Goal: Task Accomplishment & Management: Manage account settings

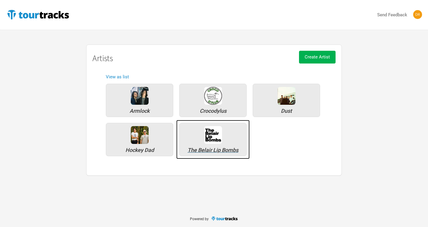
click at [210, 152] on div "The Belair Lip Bombs" at bounding box center [212, 150] width 61 height 5
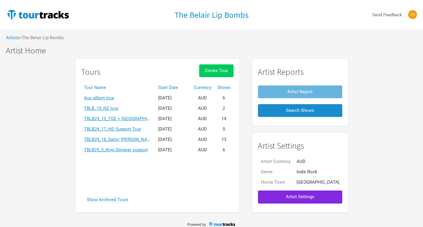
click at [222, 70] on span "Create Tour" at bounding box center [216, 70] width 23 height 5
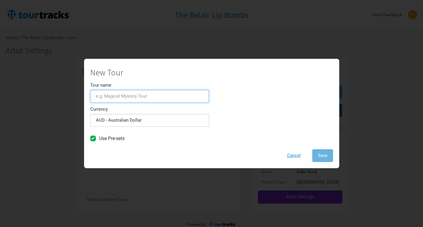
click at [148, 98] on input "Tour name" at bounding box center [149, 96] width 119 height 13
type input "L"
type input "B"
type input "TBLB2602_PITP and Laneway"
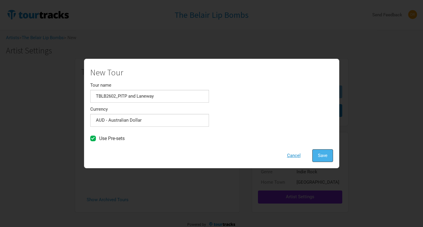
click at [323, 156] on span "Save" at bounding box center [323, 155] width 10 height 5
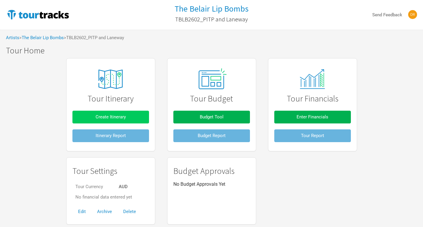
click at [137, 112] on button "Create Itinerary" at bounding box center [110, 117] width 77 height 13
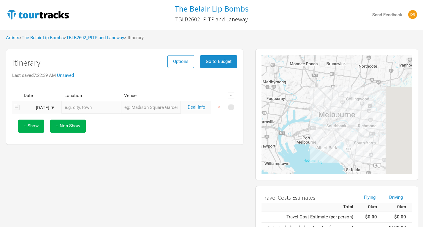
click at [43, 111] on td "[DATE] ▼" at bounding box center [40, 107] width 39 height 13
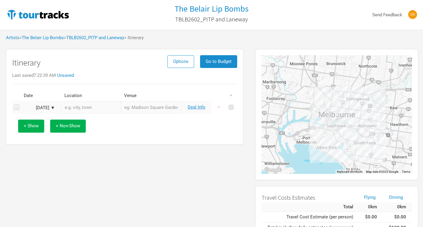
click at [52, 109] on div "[DATE] ▼" at bounding box center [38, 108] width 33 height 4
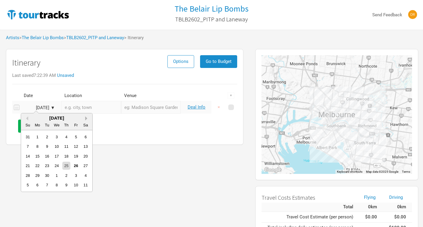
click at [86, 118] on button "Next Month" at bounding box center [87, 118] width 4 height 4
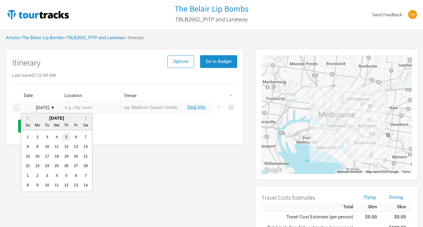
click at [68, 137] on div "5" at bounding box center [66, 137] width 8 height 8
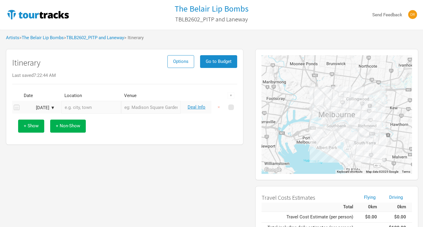
click at [100, 104] on input "text" at bounding box center [91, 107] width 60 height 13
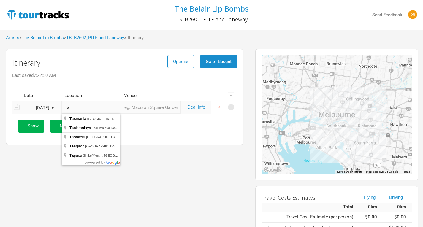
type input "T"
type input "Launceston [GEOGRAPHIC_DATA], [GEOGRAPHIC_DATA]"
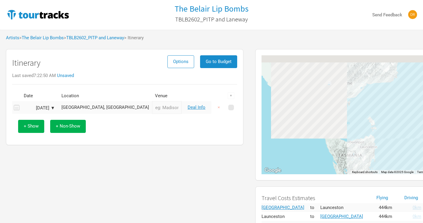
click at [160, 107] on input "text" at bounding box center [167, 107] width 30 height 13
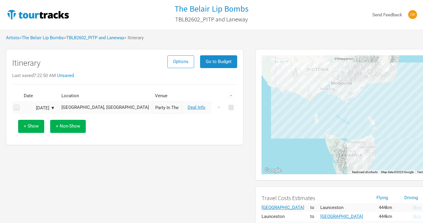
type input "Party In The Paddock"
click at [157, 125] on div "+ Show + Non-Show" at bounding box center [124, 126] width 219 height 25
click at [200, 110] on td "Deal Info" at bounding box center [197, 107] width 30 height 13
click at [201, 107] on link "Deal Info" at bounding box center [197, 107] width 18 height 5
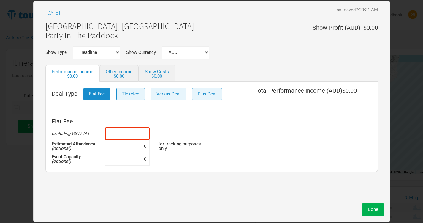
click at [123, 133] on input at bounding box center [127, 133] width 45 height 13
type input "$5,000"
click at [188, 153] on td at bounding box center [185, 159] width 53 height 13
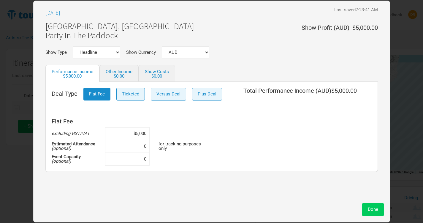
click at [372, 211] on span "Done" at bounding box center [373, 208] width 10 height 5
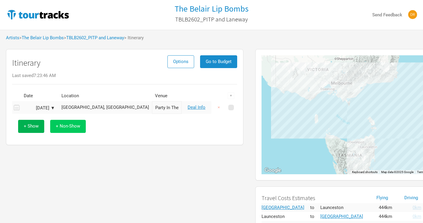
click at [66, 127] on span "+ Non-Show" at bounding box center [68, 125] width 24 height 5
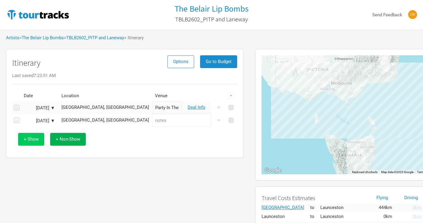
click at [36, 140] on span "+ Show" at bounding box center [31, 138] width 15 height 5
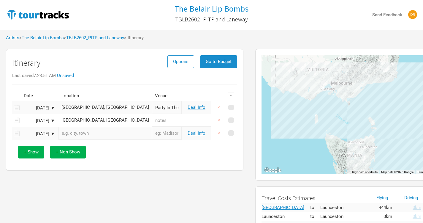
click at [71, 134] on input "text" at bounding box center [106, 133] width 94 height 13
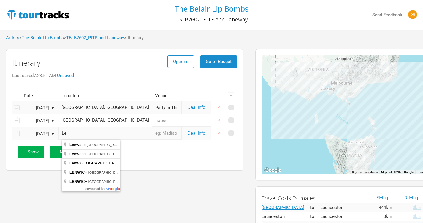
type input "L"
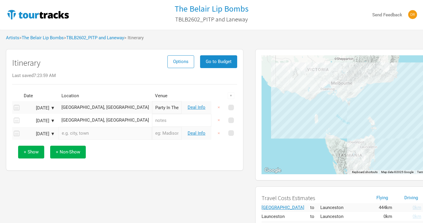
type input "g"
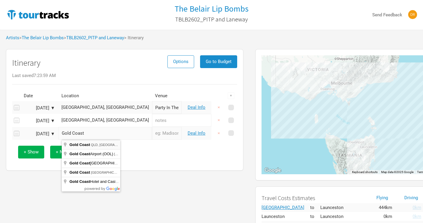
type input "[GEOGRAPHIC_DATA], [GEOGRAPHIC_DATA]"
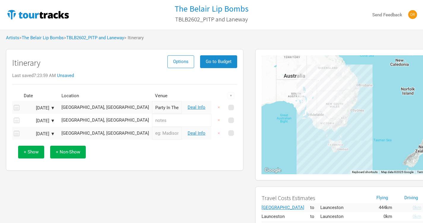
click at [152, 132] on input "text" at bounding box center [167, 133] width 30 height 13
type input "Laneway"
click at [203, 132] on link "Deal Info" at bounding box center [197, 132] width 18 height 5
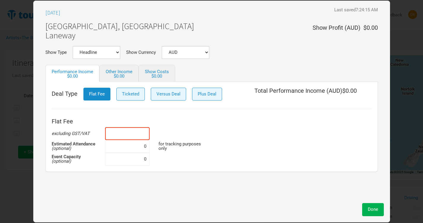
click at [133, 133] on input at bounding box center [127, 133] width 45 height 13
type input "$5,000"
click at [264, 134] on div "Flat Fee excluding GST/VAT $5,000 Estimated Attendance (optional) 0 for trackin…" at bounding box center [212, 140] width 320 height 50
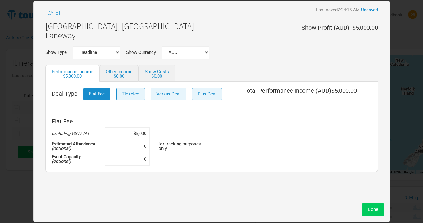
click at [380, 212] on button "Done" at bounding box center [373, 209] width 22 height 13
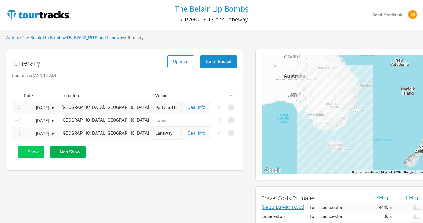
click at [35, 152] on span "+ Show" at bounding box center [31, 151] width 15 height 5
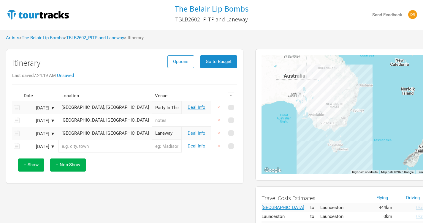
click at [80, 149] on input "text" at bounding box center [106, 146] width 94 height 13
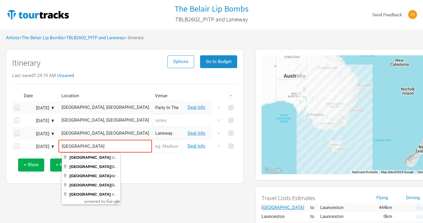
click at [82, 148] on input "[GEOGRAPHIC_DATA]" at bounding box center [106, 146] width 94 height 13
type input "[GEOGRAPHIC_DATA] [GEOGRAPHIC_DATA], [GEOGRAPHIC_DATA]"
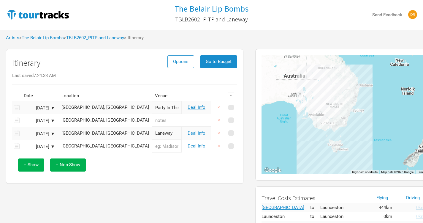
click at [154, 146] on input "text" at bounding box center [167, 146] width 30 height 13
type input "Laneway"
click at [202, 146] on link "Deal Info" at bounding box center [197, 145] width 18 height 5
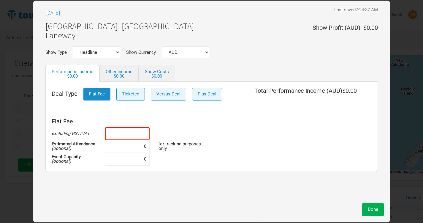
click at [124, 133] on input at bounding box center [127, 133] width 45 height 13
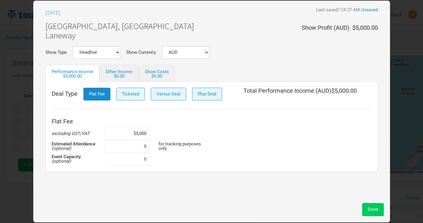
type input "$5,000"
click at [375, 212] on button "Done" at bounding box center [373, 209] width 22 height 13
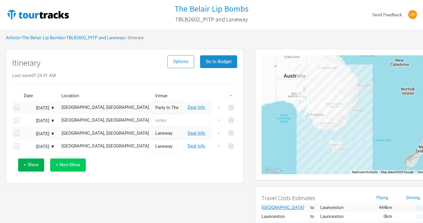
click at [67, 167] on span "+ Non-Show" at bounding box center [68, 164] width 24 height 5
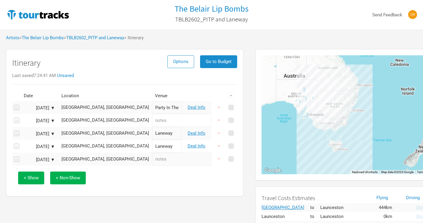
click at [152, 162] on input "text" at bounding box center [181, 159] width 59 height 13
type input "Travel"
click at [37, 180] on span "+ Show" at bounding box center [31, 177] width 15 height 5
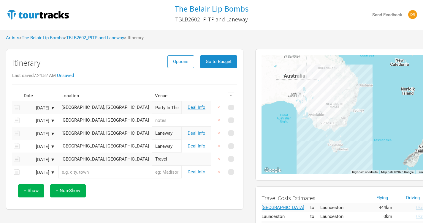
click at [111, 169] on input "text" at bounding box center [106, 171] width 94 height 13
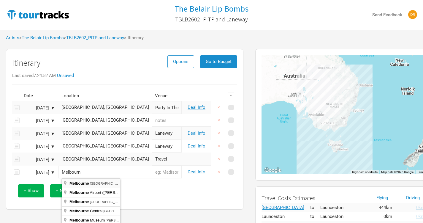
type input "[GEOGRAPHIC_DATA] [GEOGRAPHIC_DATA], [GEOGRAPHIC_DATA]"
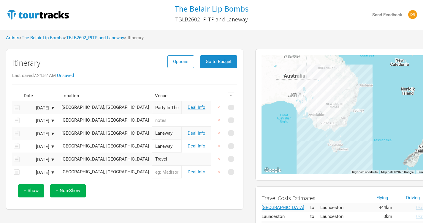
click at [152, 174] on input "text" at bounding box center [167, 171] width 30 height 13
type input "Laneway"
click at [203, 171] on link "Deal Info" at bounding box center [197, 171] width 18 height 5
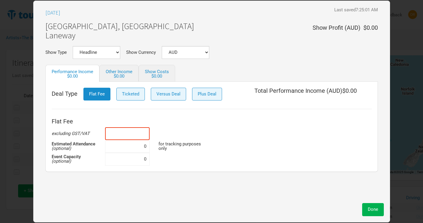
click at [137, 129] on input at bounding box center [127, 133] width 45 height 13
type input "$5,000"
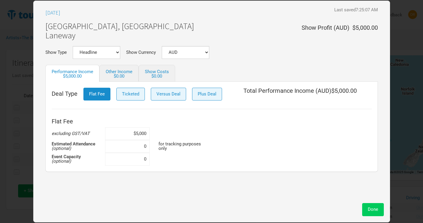
click at [381, 211] on button "Done" at bounding box center [373, 209] width 22 height 13
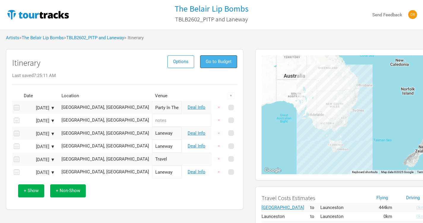
click at [232, 65] on button "Go to Budget" at bounding box center [218, 61] width 37 height 13
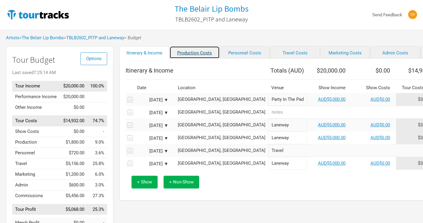
click at [186, 55] on link "Production Costs" at bounding box center [195, 52] width 50 height 12
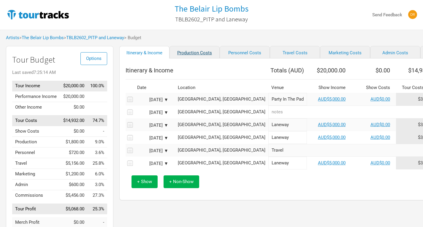
select select "Shows"
select select "Show Days"
select select "Shows"
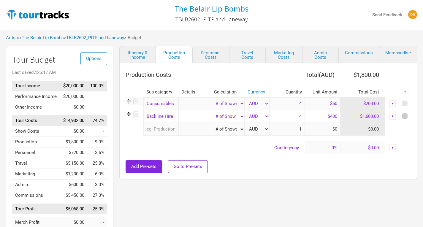
click at [406, 117] on span at bounding box center [405, 116] width 6 height 6
click at [411, 117] on input "checkbox" at bounding box center [413, 117] width 4 height 4
checkbox input "true"
click at [405, 93] on div "▼" at bounding box center [405, 92] width 7 height 7
click at [380, 134] on link "Delete" at bounding box center [389, 132] width 31 height 4
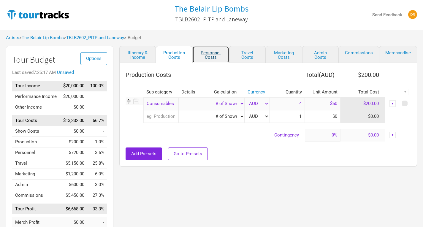
click at [214, 55] on link "Personnel Costs" at bounding box center [210, 54] width 37 height 17
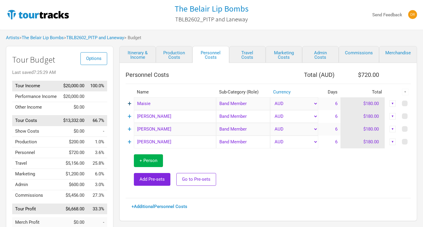
click at [131, 103] on link "+" at bounding box center [130, 104] width 4 height 8
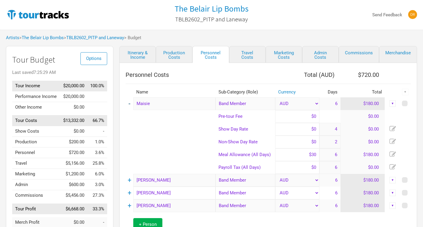
click at [130, 106] on link "-" at bounding box center [130, 104] width 2 height 8
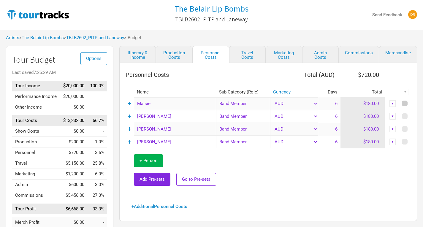
click at [406, 102] on span at bounding box center [405, 104] width 6 height 6
click at [411, 102] on input "checkbox" at bounding box center [413, 104] width 4 height 4
checkbox input "true"
click at [404, 116] on span at bounding box center [405, 116] width 6 height 6
click at [411, 116] on input "checkbox" at bounding box center [413, 117] width 4 height 4
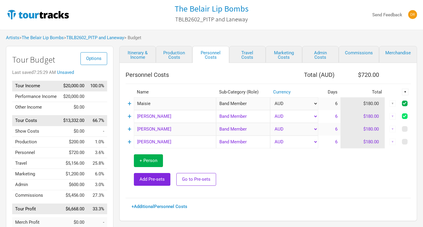
checkbox input "true"
click at [405, 129] on span at bounding box center [405, 129] width 6 height 6
click at [411, 129] on input "checkbox" at bounding box center [413, 129] width 4 height 4
checkbox input "true"
click at [405, 141] on span at bounding box center [405, 142] width 6 height 6
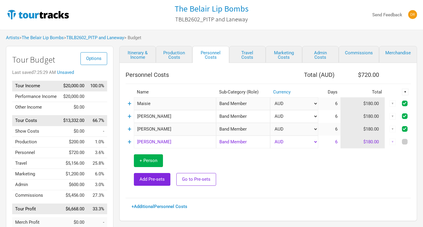
click at [411, 141] on input "checkbox" at bounding box center [413, 142] width 4 height 4
checkbox input "true"
click at [408, 90] on div "▼" at bounding box center [405, 92] width 7 height 7
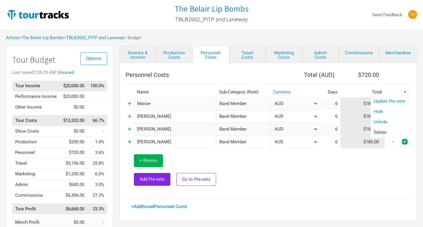
click at [381, 134] on link "Delete" at bounding box center [389, 132] width 31 height 4
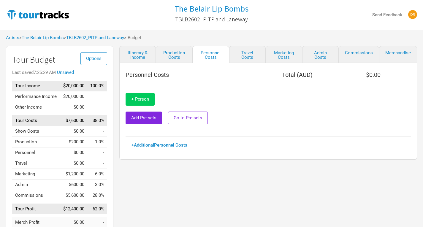
click at [134, 98] on span "+ Person" at bounding box center [140, 99] width 18 height 5
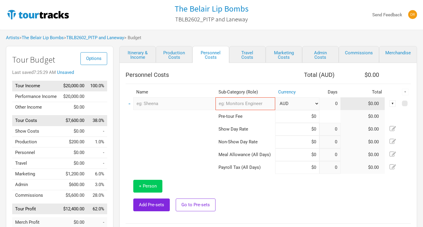
type input "4"
type input "2"
type input "6"
click at [134, 98] on input "text" at bounding box center [174, 103] width 82 height 13
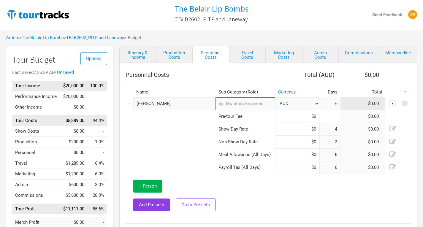
type input "[PERSON_NAME]"
click at [155, 205] on span "Add Pre-sets" at bounding box center [151, 204] width 25 height 5
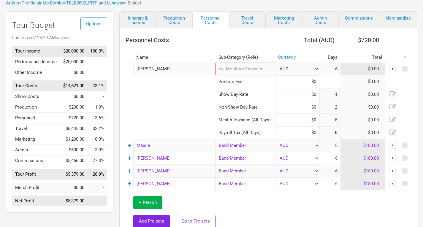
scroll to position [35, 0]
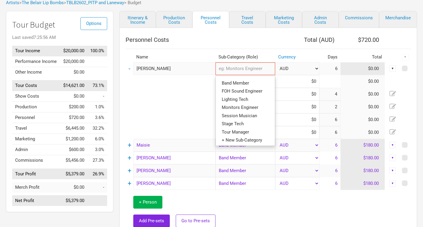
click at [246, 70] on input "text" at bounding box center [246, 68] width 60 height 13
click at [241, 91] on span "FOH Sound Engineer" at bounding box center [242, 91] width 41 height 5
type input "FOH Sound Engineer"
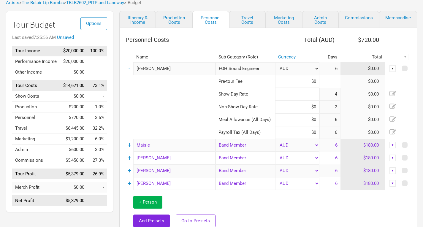
click at [295, 97] on input at bounding box center [297, 94] width 44 height 13
type input "$500"
click at [294, 110] on input at bounding box center [297, 107] width 44 height 13
type input "$250"
click at [176, 103] on td at bounding box center [171, 107] width 90 height 13
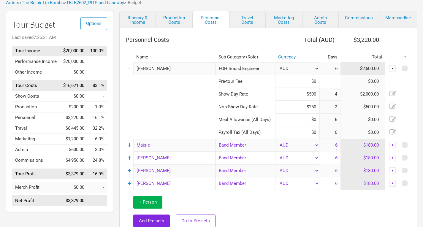
click at [281, 213] on td at bounding box center [313, 212] width 195 height 44
click at [250, 19] on link "Travel Costs" at bounding box center [247, 19] width 37 height 17
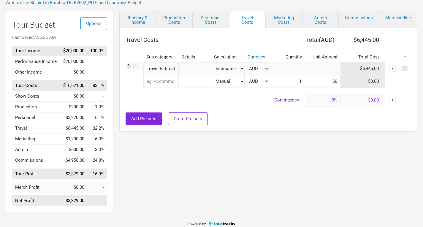
click at [228, 73] on select "Manual # of Shows # of Show Days # of Non-Show Days # of Days # of Tickets Sold…" at bounding box center [228, 68] width 34 height 13
select select "Manual"
click at [211, 62] on select "Manual # of Shows # of Show Days # of Non-Show Days # of Days # of Tickets Sold…" at bounding box center [228, 68] width 34 height 13
click at [293, 68] on input "1" at bounding box center [287, 68] width 36 height 13
drag, startPoint x: 293, startPoint y: 68, endPoint x: 302, endPoint y: 70, distance: 9.7
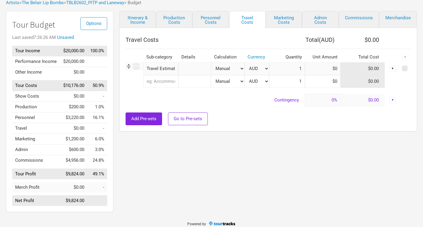
click at [302, 70] on input "1" at bounding box center [287, 68] width 36 height 13
type input "1,250"
drag, startPoint x: 276, startPoint y: 73, endPoint x: 301, endPoint y: 69, distance: 25.9
click at [301, 69] on input "1,250" at bounding box center [287, 68] width 36 height 13
type input "1"
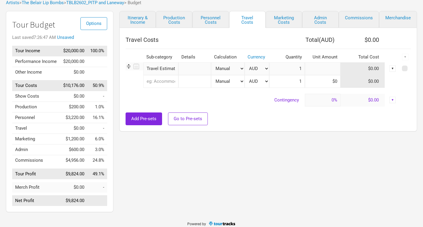
drag, startPoint x: 310, startPoint y: 72, endPoint x: 324, endPoint y: 74, distance: 14.4
click at [324, 74] on input at bounding box center [323, 68] width 36 height 13
type input "$1,250"
click at [290, 68] on input "1" at bounding box center [287, 68] width 36 height 13
drag, startPoint x: 290, startPoint y: 68, endPoint x: 296, endPoint y: 69, distance: 6.6
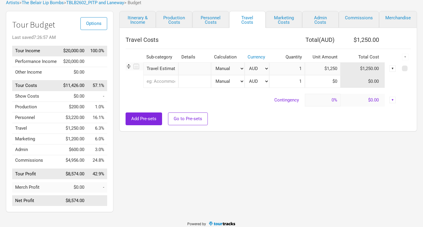
click at [296, 69] on input "1" at bounding box center [287, 68] width 36 height 13
type input "4"
click at [279, 152] on div "Itinerary & Income Production Costs Personnel Costs Travel Costs Marketing Cost…" at bounding box center [262, 113] width 298 height 204
click at [157, 78] on input "text" at bounding box center [160, 81] width 35 height 13
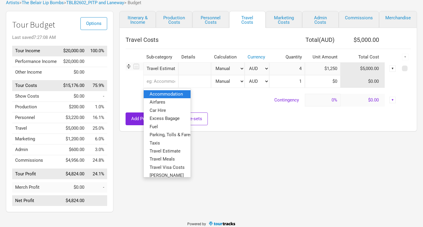
click at [166, 94] on span "Accommodation" at bounding box center [166, 93] width 33 height 5
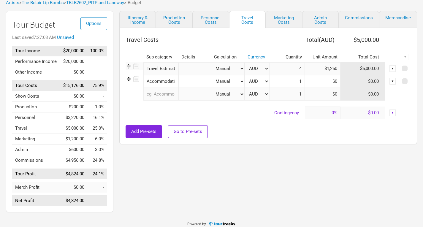
click at [294, 81] on input "1" at bounding box center [287, 81] width 36 height 13
drag, startPoint x: 294, startPoint y: 81, endPoint x: 305, endPoint y: 84, distance: 10.9
click at [305, 84] on tr "Accommodation 1 selection Manual # of Shows # of Show Days # of Non-Show Days #…" at bounding box center [268, 81] width 285 height 13
type input "4"
click at [334, 83] on input at bounding box center [323, 81] width 36 height 13
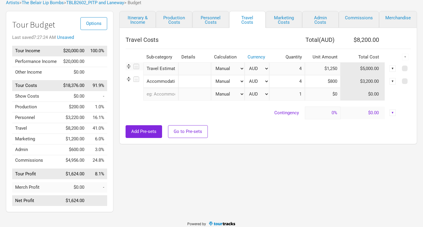
type input "$800"
click at [288, 132] on div "Add Pre-sets Go to Pre-sets" at bounding box center [268, 131] width 285 height 13
click at [284, 17] on link "Marketing Costs" at bounding box center [284, 19] width 37 height 17
select select "% of Gross"
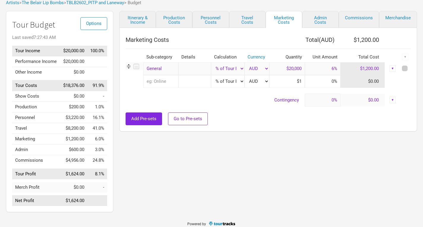
click at [402, 68] on span at bounding box center [405, 69] width 6 height 6
click at [411, 68] on input "checkbox" at bounding box center [413, 69] width 4 height 4
checkbox input "true"
click at [405, 55] on div "▼" at bounding box center [405, 57] width 7 height 7
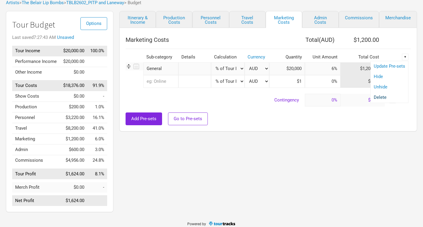
click at [378, 96] on link "Delete" at bounding box center [389, 97] width 31 height 4
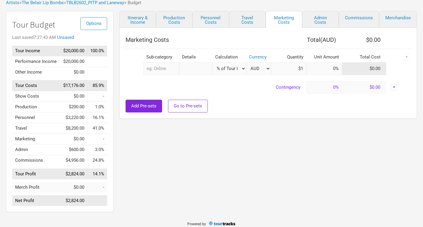
click at [320, 19] on link "Admin Costs" at bounding box center [320, 19] width 37 height 17
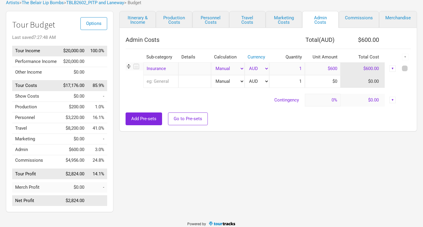
click at [404, 69] on span at bounding box center [405, 69] width 6 height 6
click at [411, 69] on input "checkbox" at bounding box center [413, 69] width 4 height 4
checkbox input "true"
click at [405, 60] on div "▼" at bounding box center [405, 57] width 7 height 7
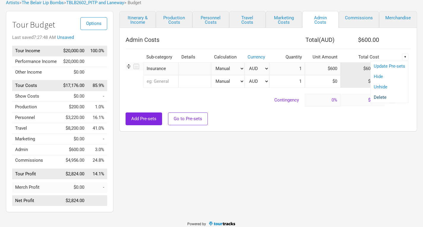
click at [386, 97] on link "Delete" at bounding box center [389, 97] width 31 height 4
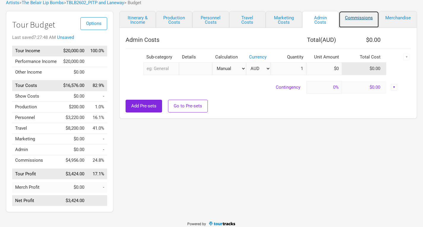
click at [367, 15] on link "Commissions" at bounding box center [359, 19] width 40 height 17
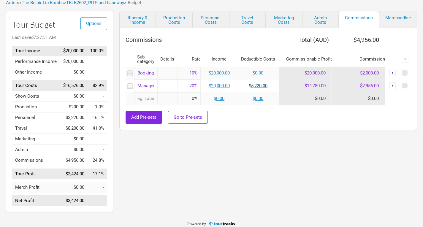
click at [258, 87] on link "$5,220.00" at bounding box center [258, 85] width 19 height 5
click at [405, 18] on link "Merchandise" at bounding box center [398, 19] width 38 height 17
select select "% of Gross Merch"
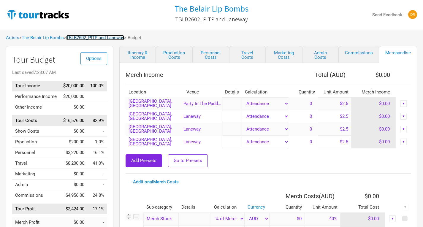
click at [106, 40] on link "TBLB2602_PITP and Laneway" at bounding box center [95, 37] width 58 height 5
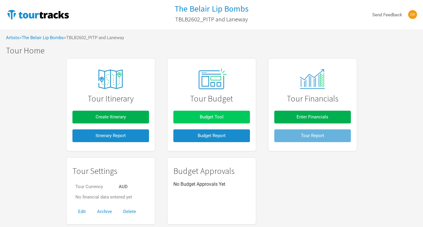
click at [202, 113] on button "Budget Tool" at bounding box center [211, 117] width 77 height 13
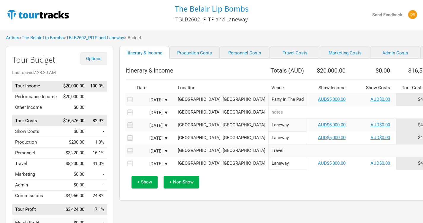
click at [93, 60] on span "Options" at bounding box center [93, 58] width 15 height 5
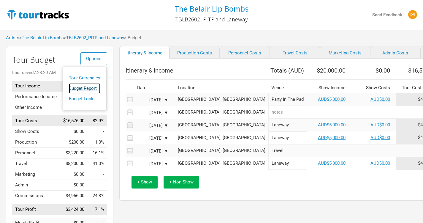
click at [82, 88] on link "Budget Report" at bounding box center [84, 88] width 31 height 10
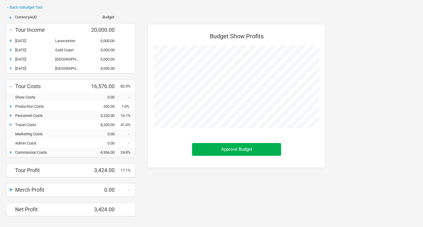
scroll to position [61, 0]
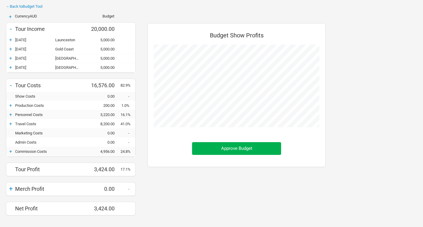
click at [11, 105] on div "+" at bounding box center [10, 105] width 9 height 6
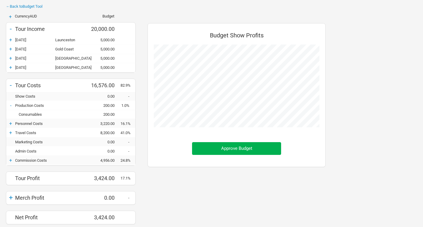
scroll to position [210, 190]
click at [9, 124] on div "+" at bounding box center [10, 124] width 9 height 6
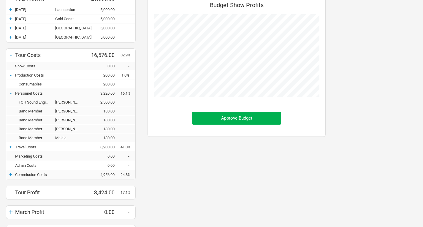
scroll to position [91, 0]
click at [11, 149] on div "+" at bounding box center [10, 147] width 9 height 6
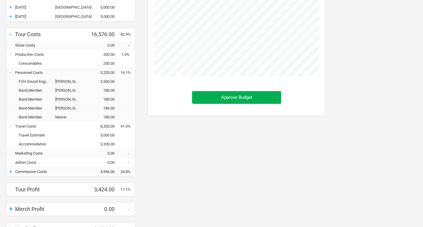
scroll to position [0, 0]
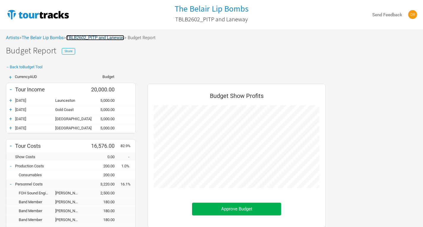
click at [99, 38] on link "TBLB2602_PITP and Laneway" at bounding box center [95, 37] width 58 height 5
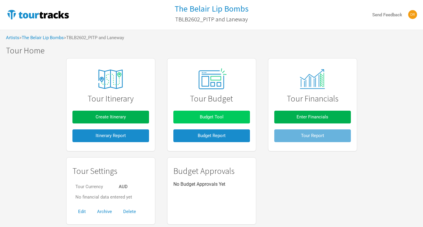
click at [203, 118] on span "Budget Tool" at bounding box center [212, 116] width 24 height 5
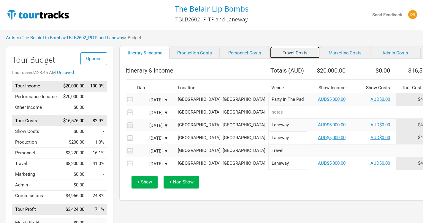
click at [285, 48] on link "Travel Costs" at bounding box center [295, 52] width 50 height 12
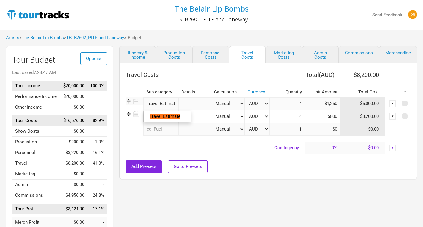
click at [167, 106] on input "Travel Estimate" at bounding box center [160, 103] width 35 height 13
drag, startPoint x: 176, startPoint y: 105, endPoint x: 128, endPoint y: 102, distance: 48.8
click at [128, 102] on tr "Travel Estifmate New Subcategory New Subcategory Manual # of Shows # of Show Da…" at bounding box center [268, 103] width 285 height 13
type input "e"
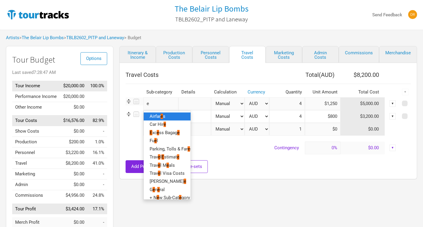
click at [166, 116] on link "Airfar e s" at bounding box center [167, 117] width 47 height 8
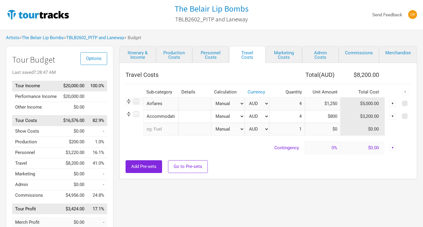
click at [292, 183] on div "Itinerary & Income Production Costs Personnel Costs Travel Costs Marketing Cost…" at bounding box center [262, 148] width 298 height 204
click at [158, 131] on input "text" at bounding box center [160, 129] width 35 height 13
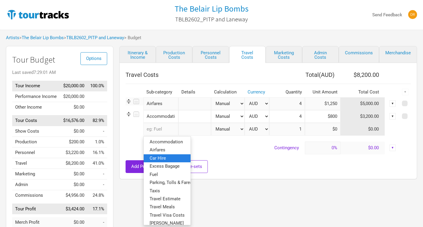
click at [164, 159] on span "Car Hire" at bounding box center [158, 157] width 16 height 5
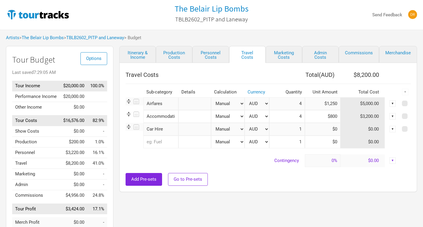
click at [287, 134] on input "1" at bounding box center [287, 129] width 36 height 13
drag, startPoint x: 287, startPoint y: 134, endPoint x: 302, endPoint y: 131, distance: 15.4
click at [302, 131] on input "1" at bounding box center [287, 129] width 36 height 13
type input "3"
click at [337, 127] on input at bounding box center [323, 129] width 36 height 13
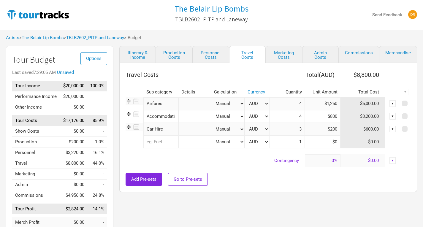
type input "$200"
click at [304, 189] on div "Travel Costs Total ( AUD ) $8,800.00 Sub-category Details Calculation Currency …" at bounding box center [268, 127] width 298 height 129
click at [284, 65] on div "Travel Costs Total ( AUD ) $8,800.00 Sub-category Details Calculation Currency …" at bounding box center [268, 127] width 298 height 129
click at [284, 55] on link "Marketing Costs" at bounding box center [284, 54] width 37 height 17
select select "% of Gross"
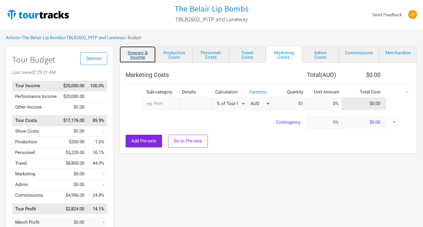
click at [136, 55] on link "Itinerary & Income" at bounding box center [137, 54] width 37 height 17
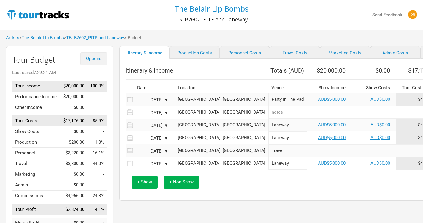
click at [96, 58] on span "Options" at bounding box center [93, 58] width 15 height 5
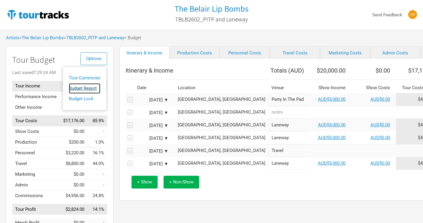
click at [86, 90] on link "Budget Report" at bounding box center [84, 88] width 31 height 10
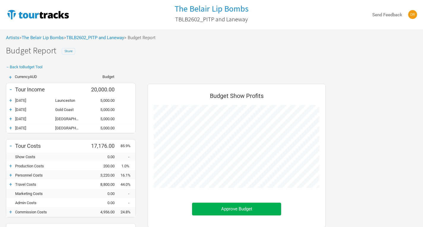
click at [67, 53] on span "Share" at bounding box center [68, 51] width 8 height 4
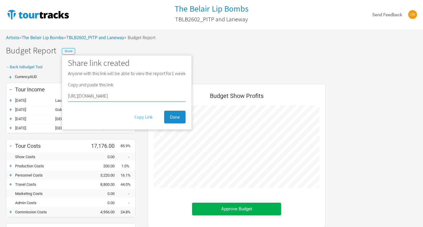
click at [144, 117] on button "Copy Link" at bounding box center [143, 117] width 29 height 13
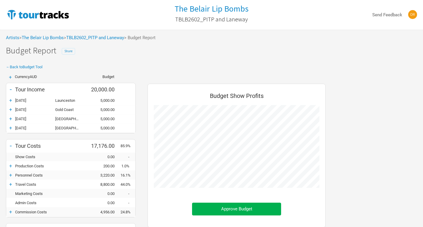
click at [68, 50] on span "Share" at bounding box center [68, 51] width 8 height 4
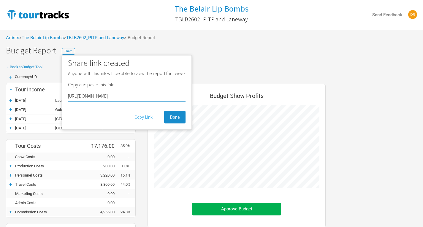
click at [138, 118] on button "Copy Link" at bounding box center [143, 117] width 29 height 13
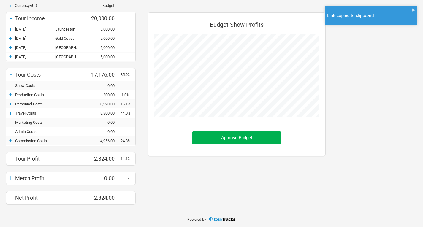
scroll to position [72, 0]
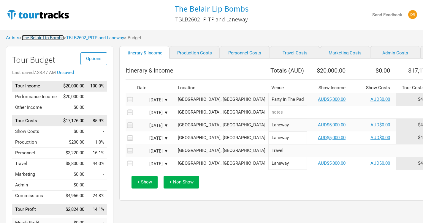
click at [56, 39] on link "The Belair Lip Bombs" at bounding box center [43, 37] width 42 height 5
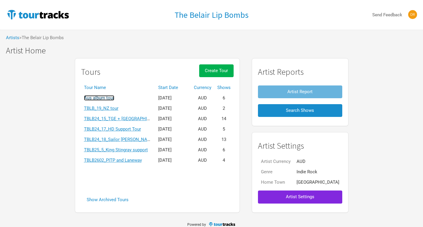
click at [114, 100] on link "Aus album tour" at bounding box center [99, 97] width 30 height 5
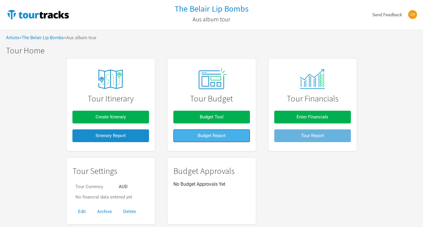
click at [210, 139] on button "Budget Report" at bounding box center [211, 135] width 77 height 13
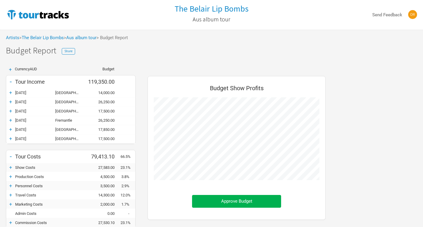
scroll to position [82, 0]
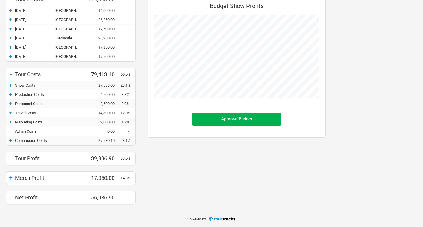
click at [11, 141] on div "+" at bounding box center [10, 141] width 9 height 6
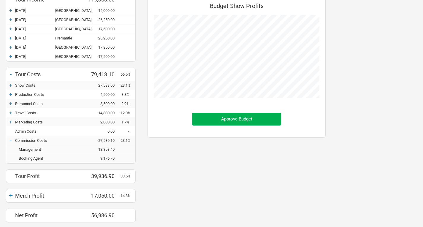
click at [144, 152] on div "Budget Show Profits Approve Budget" at bounding box center [237, 110] width 190 height 238
click at [192, 189] on div "Budget Show Profits Approve Budget" at bounding box center [237, 110] width 190 height 238
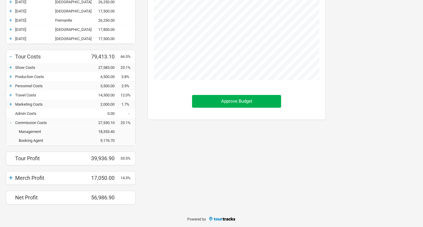
scroll to position [24, 0]
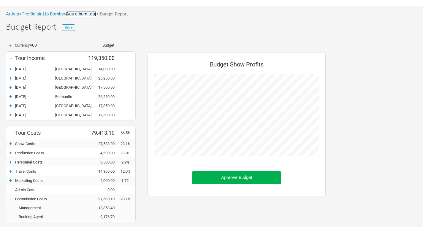
click at [89, 15] on link "Aus album tour" at bounding box center [81, 13] width 30 height 5
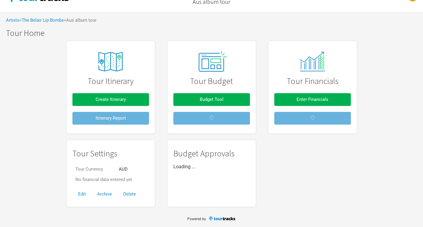
scroll to position [17, 0]
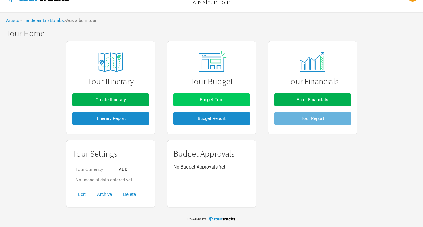
click at [217, 101] on span "Budget Tool" at bounding box center [212, 99] width 24 height 5
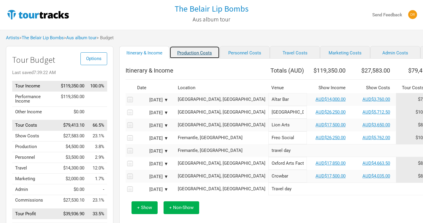
click at [183, 56] on link "Production Costs" at bounding box center [195, 52] width 50 height 12
select select "Shows"
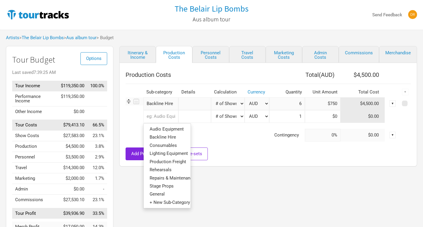
click at [160, 119] on input "text" at bounding box center [160, 116] width 35 height 13
click at [164, 143] on span "Consumables" at bounding box center [163, 145] width 27 height 5
select select "Shows"
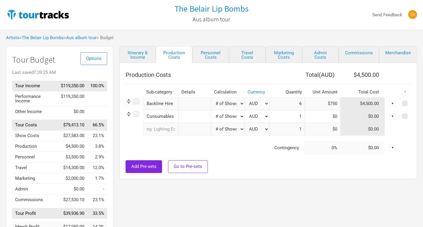
type input "6"
click at [327, 117] on input at bounding box center [323, 116] width 36 height 13
type input "$50"
click at [309, 158] on div at bounding box center [268, 157] width 285 height 6
click at [221, 56] on link "Personnel Costs" at bounding box center [210, 54] width 37 height 17
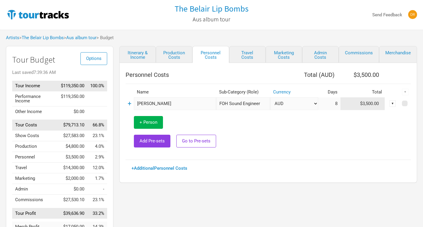
click at [150, 144] on button "Add Pre-sets" at bounding box center [152, 141] width 37 height 13
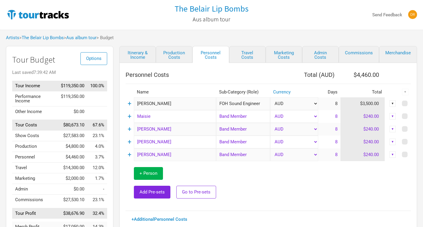
click at [288, 203] on td at bounding box center [313, 183] width 195 height 44
click at [250, 53] on link "Travel Costs" at bounding box center [247, 54] width 37 height 17
select select "Shows"
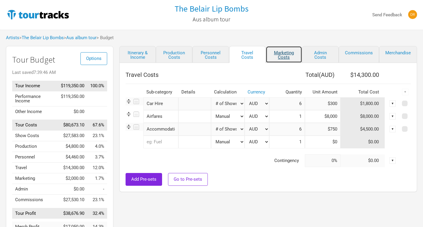
click at [291, 53] on link "Marketing Costs" at bounding box center [284, 54] width 37 height 17
select select "% of Gross"
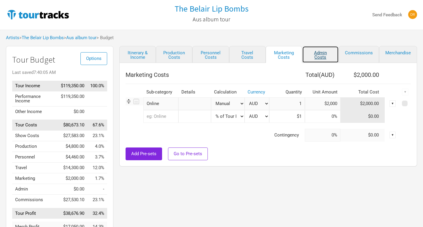
click at [329, 50] on link "Admin Costs" at bounding box center [320, 54] width 37 height 17
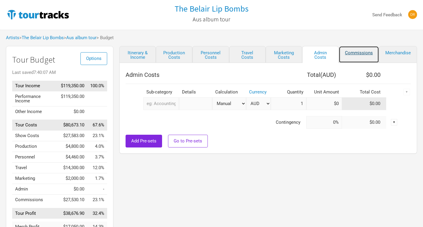
click at [359, 55] on link "Commissions" at bounding box center [359, 54] width 40 height 17
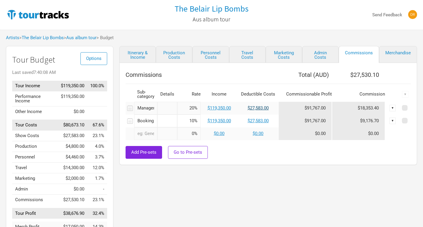
click at [252, 108] on link "$27,583.00" at bounding box center [258, 107] width 21 height 5
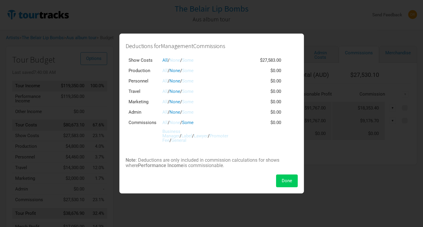
click at [293, 185] on button "Done" at bounding box center [287, 181] width 22 height 13
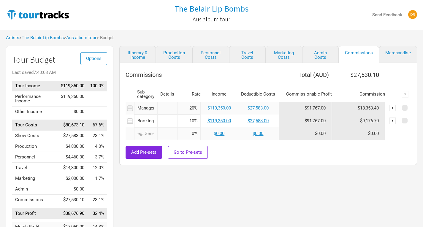
click at [259, 117] on td "$27,583.00" at bounding box center [258, 121] width 41 height 13
click at [259, 118] on td "$27,583.00" at bounding box center [258, 121] width 41 height 13
click at [259, 120] on link "$27,583.00" at bounding box center [258, 120] width 21 height 5
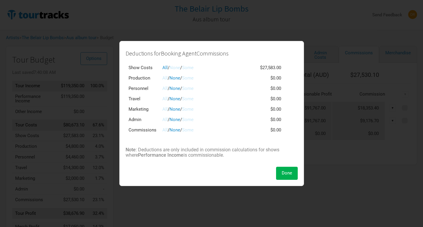
click at [192, 131] on link "Some" at bounding box center [188, 129] width 12 height 5
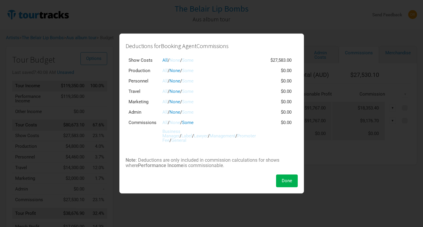
click at [165, 125] on link "All" at bounding box center [164, 122] width 5 height 5
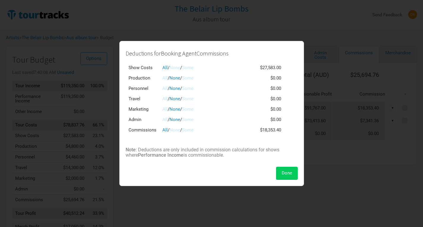
click at [286, 176] on span "Done" at bounding box center [287, 172] width 10 height 5
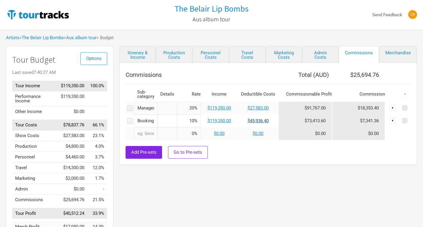
click at [253, 123] on link "$45,936.40" at bounding box center [258, 120] width 21 height 5
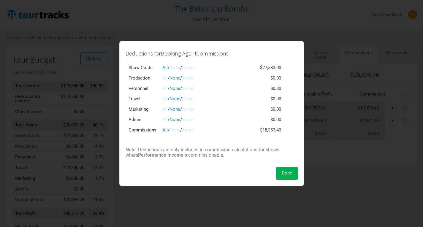
click at [176, 130] on link "None" at bounding box center [175, 129] width 11 height 5
click at [281, 173] on button "Done" at bounding box center [287, 173] width 22 height 13
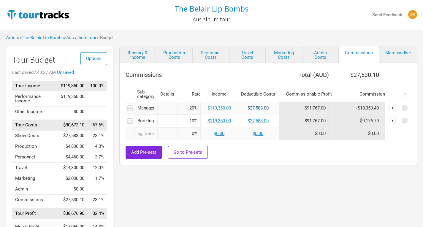
click at [259, 106] on link "$27,583.00" at bounding box center [258, 107] width 21 height 5
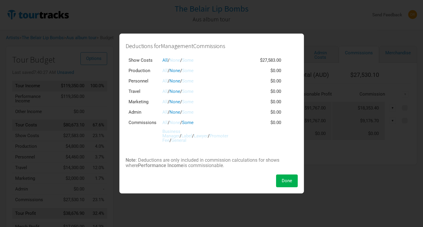
click at [168, 125] on span "/" at bounding box center [169, 122] width 2 height 5
click at [163, 123] on link "All" at bounding box center [164, 122] width 5 height 5
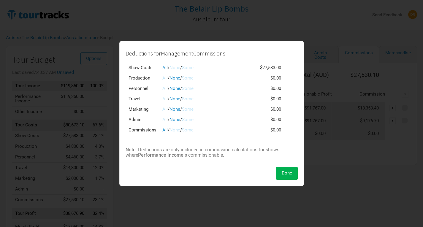
click at [174, 130] on link "None" at bounding box center [175, 129] width 11 height 5
click at [182, 130] on span "/" at bounding box center [181, 129] width 2 height 5
click at [187, 131] on link "Some" at bounding box center [188, 129] width 12 height 5
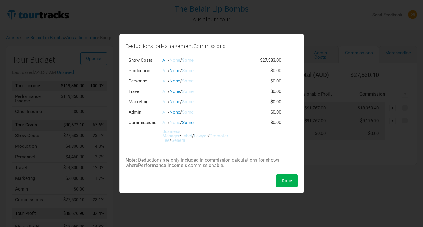
click at [164, 123] on link "All" at bounding box center [164, 122] width 5 height 5
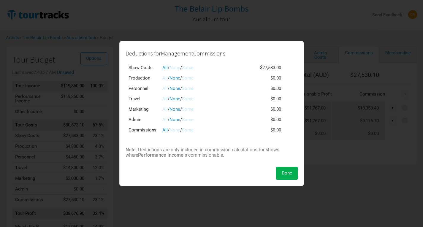
click at [180, 130] on link "None" at bounding box center [175, 129] width 11 height 5
click at [200, 130] on div "All / None / Some" at bounding box center [203, 130] width 83 height 4
click at [197, 130] on div "All / None / Some" at bounding box center [203, 130] width 83 height 4
click at [194, 130] on link "Some" at bounding box center [188, 129] width 12 height 5
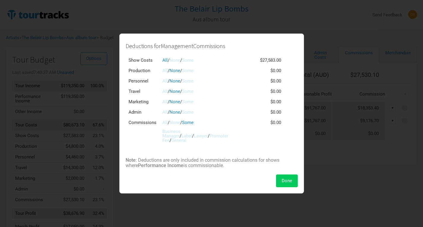
click at [287, 183] on button "Done" at bounding box center [287, 181] width 22 height 13
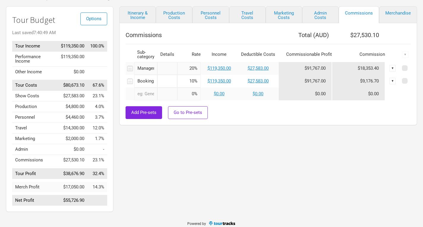
scroll to position [10, 0]
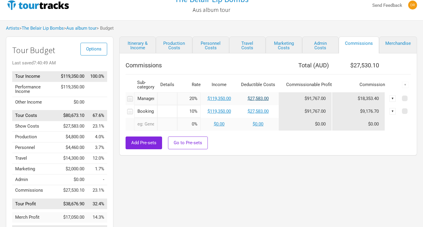
click at [265, 100] on link "$27,583.00" at bounding box center [258, 98] width 21 height 5
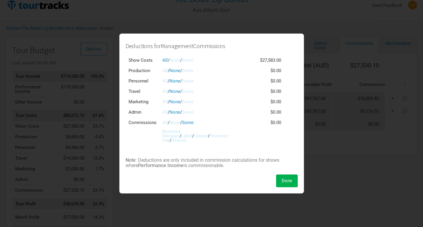
click at [165, 124] on link "All" at bounding box center [164, 122] width 5 height 5
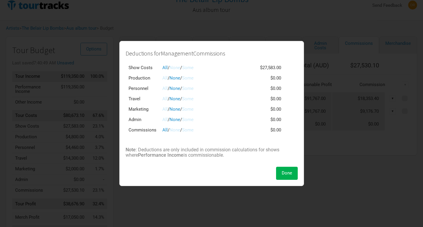
click at [180, 131] on link "None" at bounding box center [175, 129] width 11 height 5
click at [187, 129] on link "Some" at bounding box center [188, 129] width 12 height 5
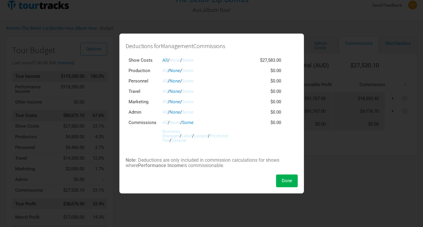
click at [163, 124] on link "All" at bounding box center [164, 122] width 5 height 5
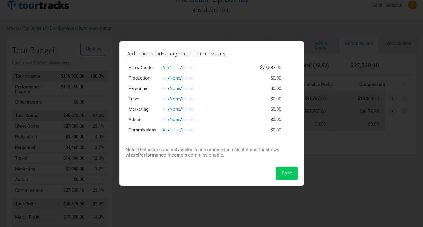
click at [292, 175] on span "Done" at bounding box center [287, 172] width 10 height 5
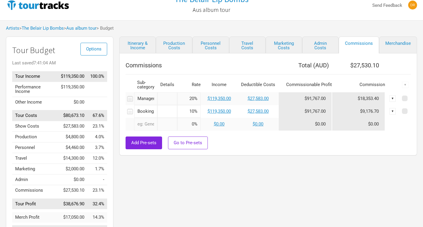
click at [149, 113] on input "Booking Agent" at bounding box center [145, 111] width 23 height 13
click at [153, 113] on input "Booking Agent" at bounding box center [145, 111] width 23 height 13
click at [153, 101] on input "Management" at bounding box center [145, 98] width 23 height 13
click at [178, 181] on div "Itinerary & Income Production Costs Personnel Costs Travel Costs Marketing Cost…" at bounding box center [262, 141] width 298 height 209
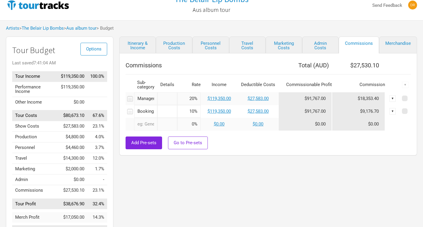
click at [149, 122] on input "text" at bounding box center [145, 124] width 23 height 13
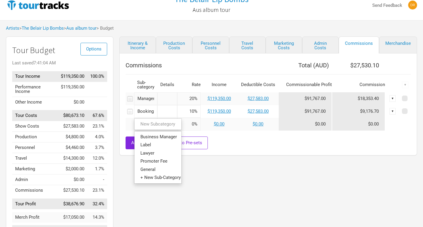
click at [149, 113] on input "Booking Agent" at bounding box center [145, 111] width 23 height 13
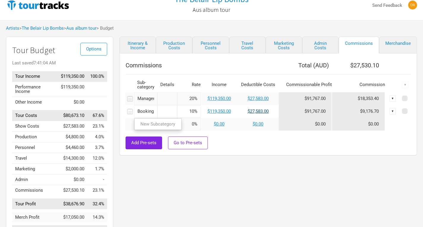
click at [256, 110] on link "$27,583.00" at bounding box center [258, 111] width 21 height 5
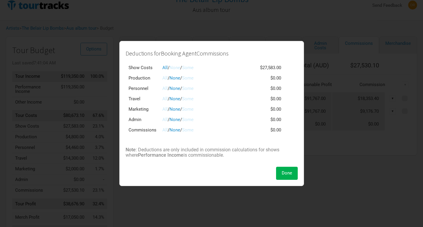
click at [163, 130] on link "All" at bounding box center [164, 129] width 5 height 5
click at [189, 132] on link "Some" at bounding box center [188, 129] width 12 height 5
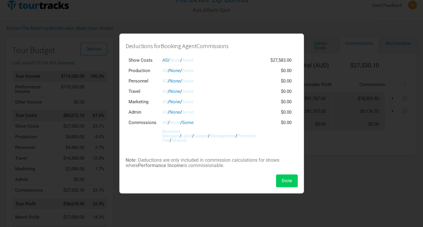
click at [291, 181] on span "Done" at bounding box center [287, 180] width 10 height 5
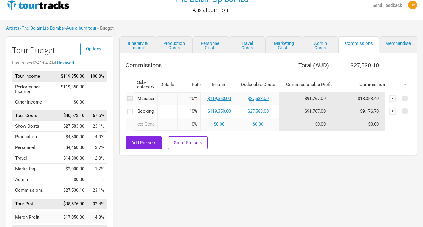
click at [142, 112] on input "Booking Agent" at bounding box center [145, 111] width 23 height 13
type input "Agent"
drag, startPoint x: 149, startPoint y: 113, endPoint x: 81, endPoint y: 108, distance: 68.2
click at [81, 108] on div "Options Tour Budget Last saved 7:41:26 AM Tour Income $119,350.00 100.0% Perfor…" at bounding box center [211, 141] width 423 height 209
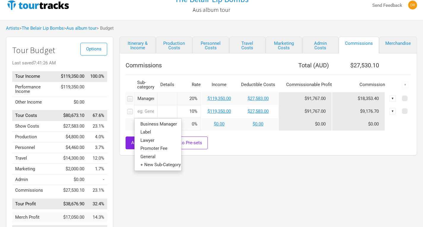
click at [183, 188] on div "Itinerary & Income Production Costs Personnel Costs Travel Costs Marketing Cost…" at bounding box center [262, 141] width 298 height 209
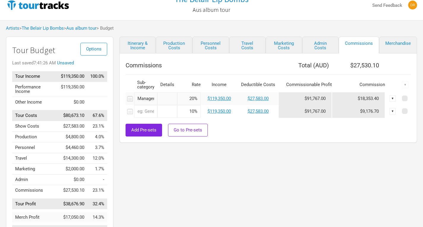
click at [147, 110] on input "text" at bounding box center [145, 111] width 23 height 13
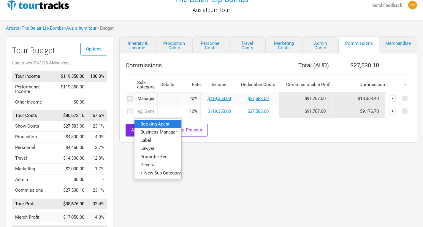
click at [154, 124] on span "Booking Agent" at bounding box center [154, 123] width 29 height 5
type input "Booking Agent"
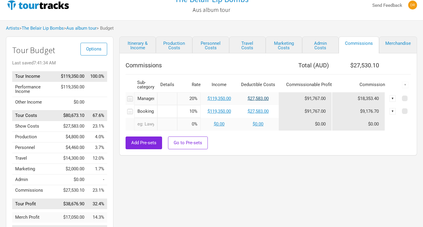
click at [251, 98] on link "$27,583.00" at bounding box center [258, 98] width 21 height 5
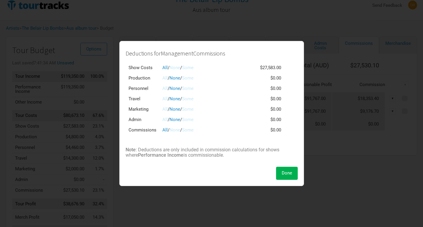
click at [190, 131] on link "Some" at bounding box center [188, 129] width 12 height 5
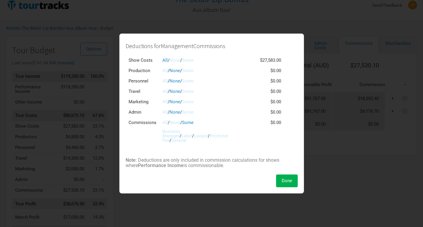
click at [179, 122] on link "None" at bounding box center [175, 122] width 11 height 5
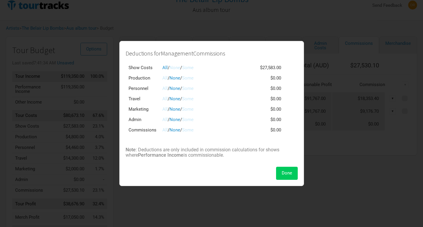
click at [290, 170] on button "Done" at bounding box center [287, 173] width 22 height 13
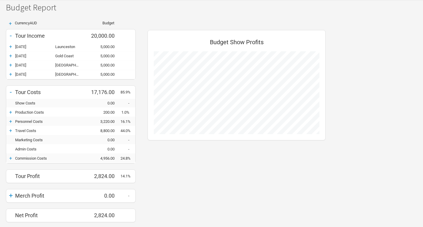
scroll to position [30, 0]
click at [9, 113] on div "+" at bounding box center [10, 112] width 9 height 6
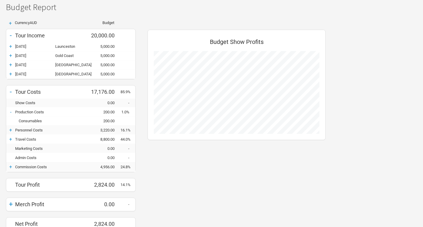
click at [11, 130] on div "+" at bounding box center [10, 130] width 9 height 6
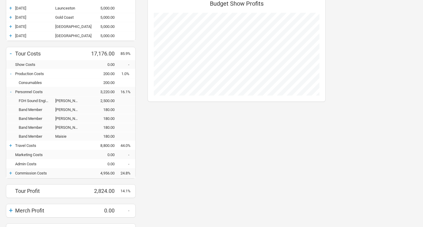
scroll to position [68, 0]
click at [12, 146] on div "+" at bounding box center [10, 146] width 9 height 6
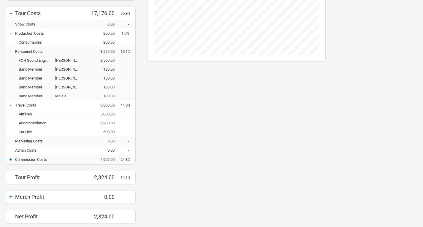
scroll to position [108, 0]
click at [10, 160] on div "+" at bounding box center [10, 160] width 9 height 6
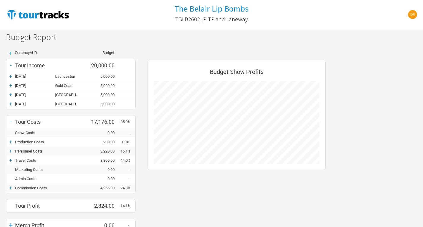
scroll to position [201, 190]
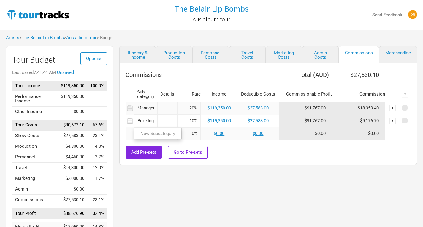
click at [146, 119] on input "Booking Agent" at bounding box center [145, 121] width 23 height 13
click at [263, 122] on link "$27,583.00" at bounding box center [258, 120] width 21 height 5
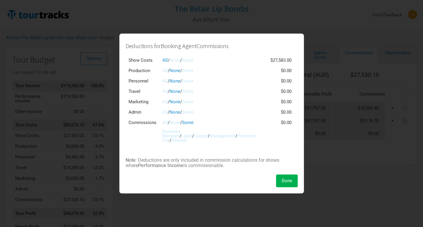
click at [164, 123] on link "All" at bounding box center [164, 122] width 5 height 5
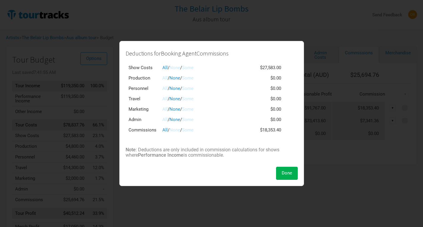
click at [177, 130] on link "None" at bounding box center [175, 129] width 11 height 5
click at [292, 175] on button "Done" at bounding box center [287, 173] width 22 height 13
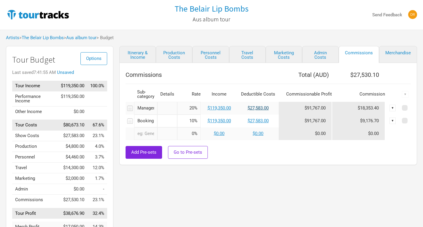
click at [265, 106] on link "$27,583.00" at bounding box center [258, 107] width 21 height 5
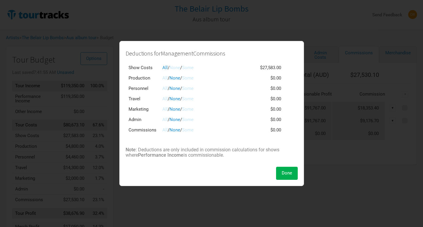
click at [163, 130] on link "All" at bounding box center [164, 129] width 5 height 5
click at [292, 173] on button "Done" at bounding box center [287, 173] width 22 height 13
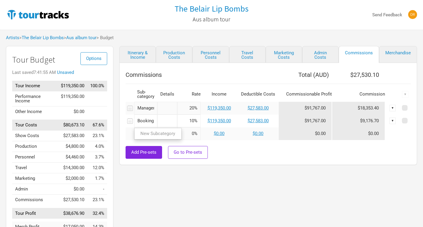
click at [143, 123] on input "Booking Agent" at bounding box center [145, 121] width 23 height 13
drag, startPoint x: 137, startPoint y: 123, endPoint x: 276, endPoint y: 140, distance: 140.1
click at [276, 140] on div "Commissions Total ( AUD ) $27,530.10 Sub-category Details Rate Income Deductibl…" at bounding box center [268, 114] width 285 height 90
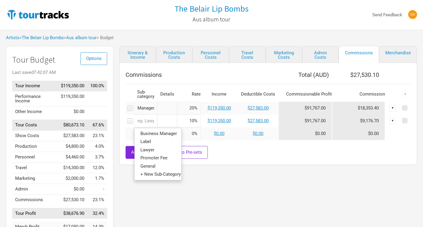
type input "b"
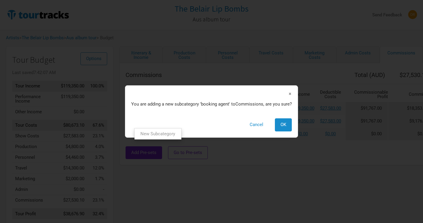
click at [159, 133] on link "New Subcategory" at bounding box center [158, 134] width 47 height 8
click at [285, 123] on span "OK" at bounding box center [284, 124] width 6 height 5
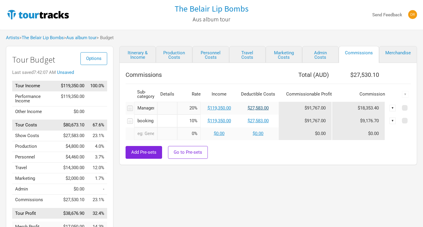
click at [266, 110] on link "$27,583.00" at bounding box center [258, 107] width 21 height 5
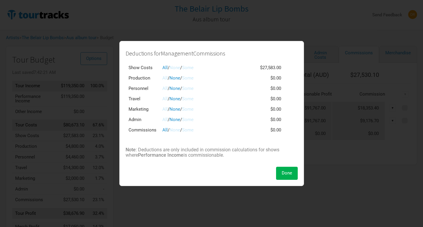
click at [190, 130] on link "Some" at bounding box center [188, 129] width 12 height 5
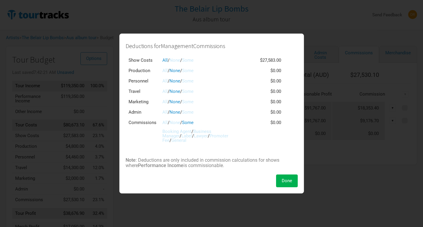
click at [186, 132] on link "Booking Agent" at bounding box center [176, 131] width 29 height 5
click at [289, 181] on span "Done" at bounding box center [287, 180] width 10 height 5
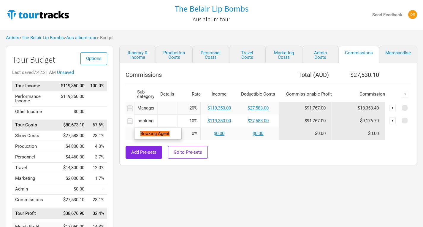
click at [149, 124] on input "booking agent" at bounding box center [145, 121] width 23 height 13
click at [154, 137] on link "Booking Agent" at bounding box center [158, 134] width 47 height 8
type input "Booking Agent"
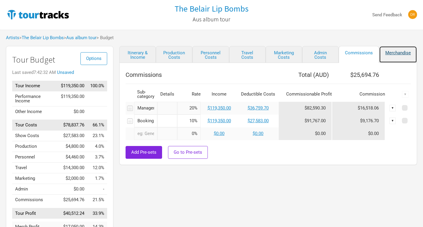
click at [394, 52] on link "Merchandise" at bounding box center [398, 54] width 38 height 17
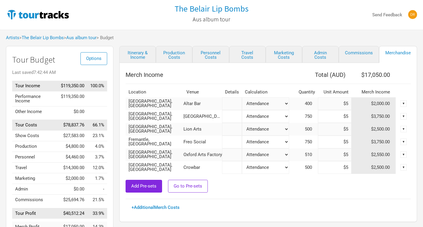
click at [344, 102] on input "$5" at bounding box center [335, 103] width 34 height 13
drag, startPoint x: 344, startPoint y: 103, endPoint x: 351, endPoint y: 105, distance: 7.4
click at [351, 105] on input "$5" at bounding box center [335, 103] width 34 height 13
type input "$10"
click at [329, 123] on input "$5" at bounding box center [335, 129] width 34 height 13
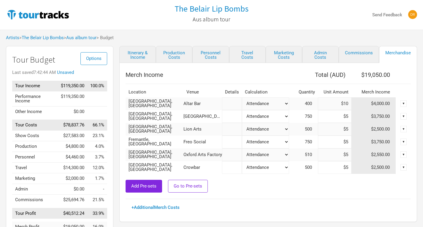
drag, startPoint x: 334, startPoint y: 118, endPoint x: 366, endPoint y: 114, distance: 31.7
click at [366, 114] on tr "Melbourne, Australia Corner Hotel Attendance Manual % of Performance Income 750…" at bounding box center [268, 116] width 285 height 13
type input "$10"
drag, startPoint x: 334, startPoint y: 131, endPoint x: 376, endPoint y: 126, distance: 42.4
click at [376, 126] on tr "Adelaide, Australia Lion Arts Attendance Manual % of Performance Income 500 $5 …" at bounding box center [268, 129] width 285 height 13
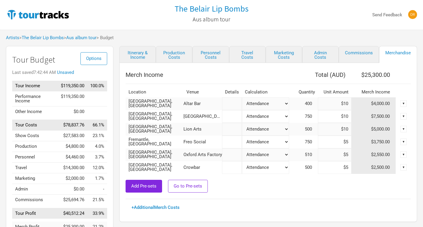
type input "$10"
drag, startPoint x: 339, startPoint y: 141, endPoint x: 356, endPoint y: 143, distance: 17.1
click at [356, 143] on tr "Fremantle, Australia Freo Social Attendance Manual % of Performance Income 750 …" at bounding box center [268, 142] width 285 height 13
type input "$10"
drag, startPoint x: 336, startPoint y: 156, endPoint x: 364, endPoint y: 160, distance: 27.9
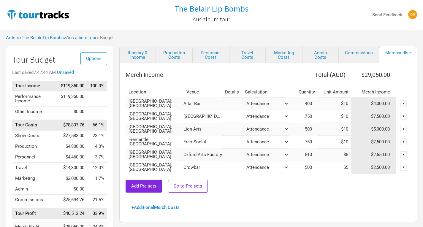
click at [364, 160] on tr "Sydney, Australia Oxford Arts Factory Attendance Manual % of Performance Income…" at bounding box center [268, 155] width 285 height 13
type input "$10"
drag, startPoint x: 334, startPoint y: 170, endPoint x: 354, endPoint y: 169, distance: 19.7
click at [354, 169] on tr "Brisbane, Australia Crowbar Attendance Manual % of Performance Income 500 $5 $2…" at bounding box center [268, 167] width 285 height 13
type input "$10"
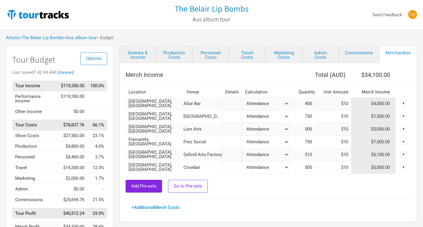
click at [339, 192] on div "Add Pre-sets Go to Pre-sets" at bounding box center [268, 186] width 285 height 13
click at [91, 40] on link "Aus album tour" at bounding box center [81, 37] width 30 height 5
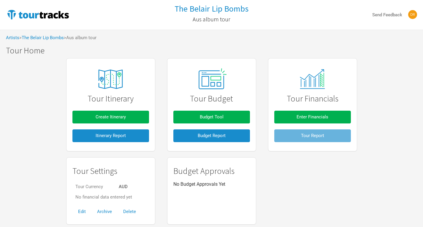
scroll to position [17, 0]
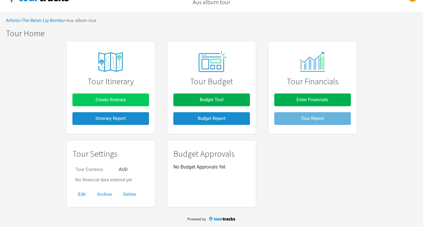
click at [132, 102] on button "Create Itinerary" at bounding box center [110, 100] width 77 height 13
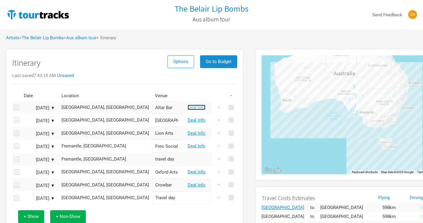
click at [199, 109] on link "Deal Info" at bounding box center [197, 107] width 18 height 5
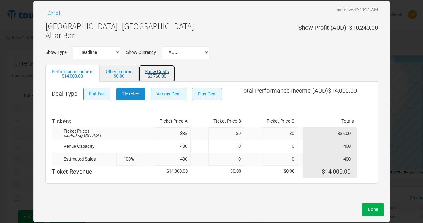
click at [151, 74] on div "$3,760.00" at bounding box center [157, 76] width 24 height 4
select select "Show Tickets"
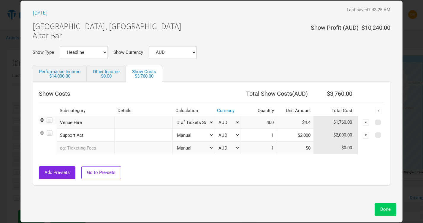
click at [386, 211] on span "Done" at bounding box center [385, 208] width 10 height 5
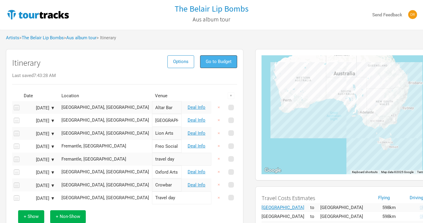
click at [226, 62] on span "Go to Budget" at bounding box center [219, 61] width 26 height 5
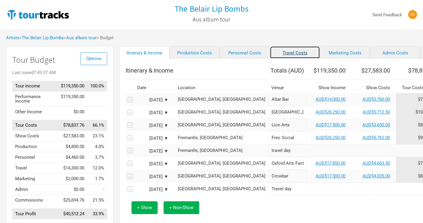
click at [281, 56] on link "Travel Costs" at bounding box center [295, 52] width 50 height 12
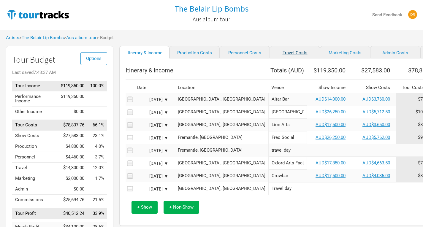
select select "Shows"
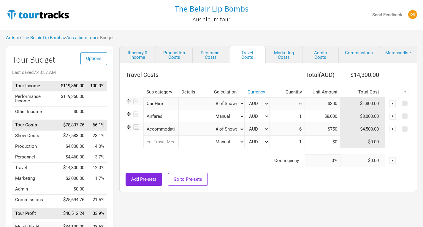
drag, startPoint x: 288, startPoint y: 119, endPoint x: 300, endPoint y: 120, distance: 11.9
click at [300, 120] on input "1" at bounding box center [287, 116] width 36 height 13
drag, startPoint x: 298, startPoint y: 120, endPoint x: 328, endPoint y: 112, distance: 30.2
click at [328, 112] on tr "Airfares 1 selection Manual # of Shows # of Show Days # of Non-Show Days # of D…" at bounding box center [268, 116] width 285 height 13
click at [261, 191] on div "Travel Costs Total ( AUD ) $14,300.00 Sub-category Details Calculation Currency…" at bounding box center [268, 127] width 298 height 129
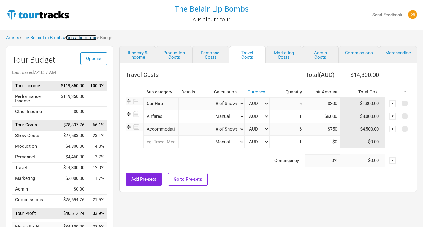
click at [96, 38] on link "Aus album tour" at bounding box center [81, 37] width 30 height 5
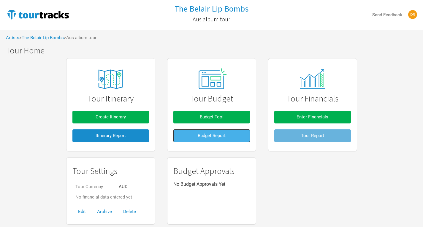
click at [211, 132] on button "Budget Report" at bounding box center [211, 135] width 77 height 13
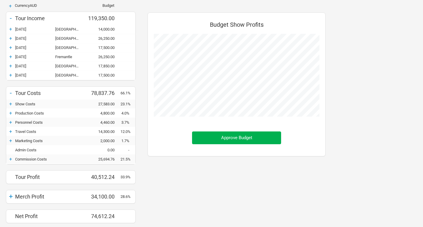
scroll to position [63, 0]
